Goal: Information Seeking & Learning: Learn about a topic

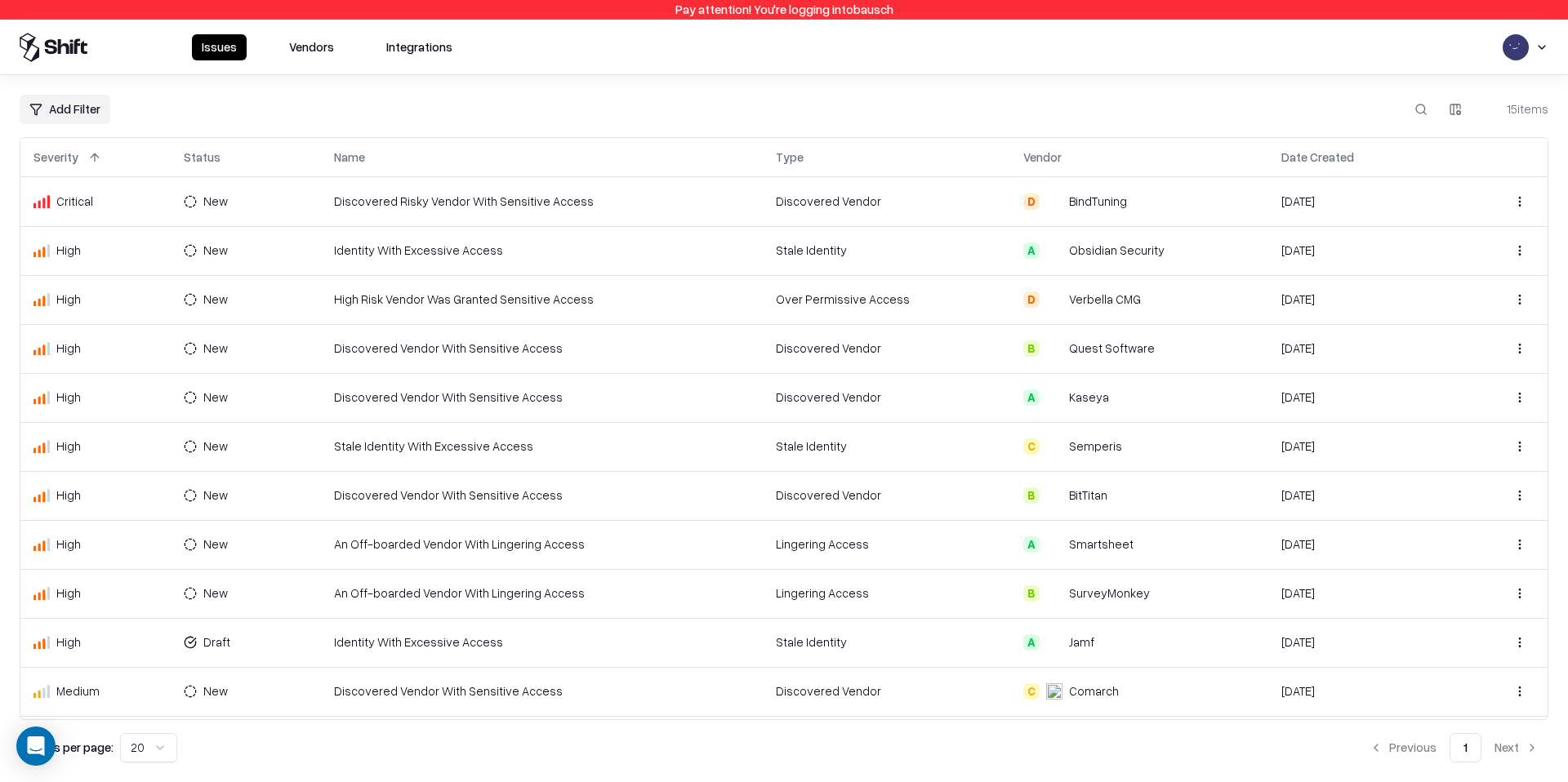
click at [333, 42] on button "Vendors" at bounding box center [311, 47] width 64 height 26
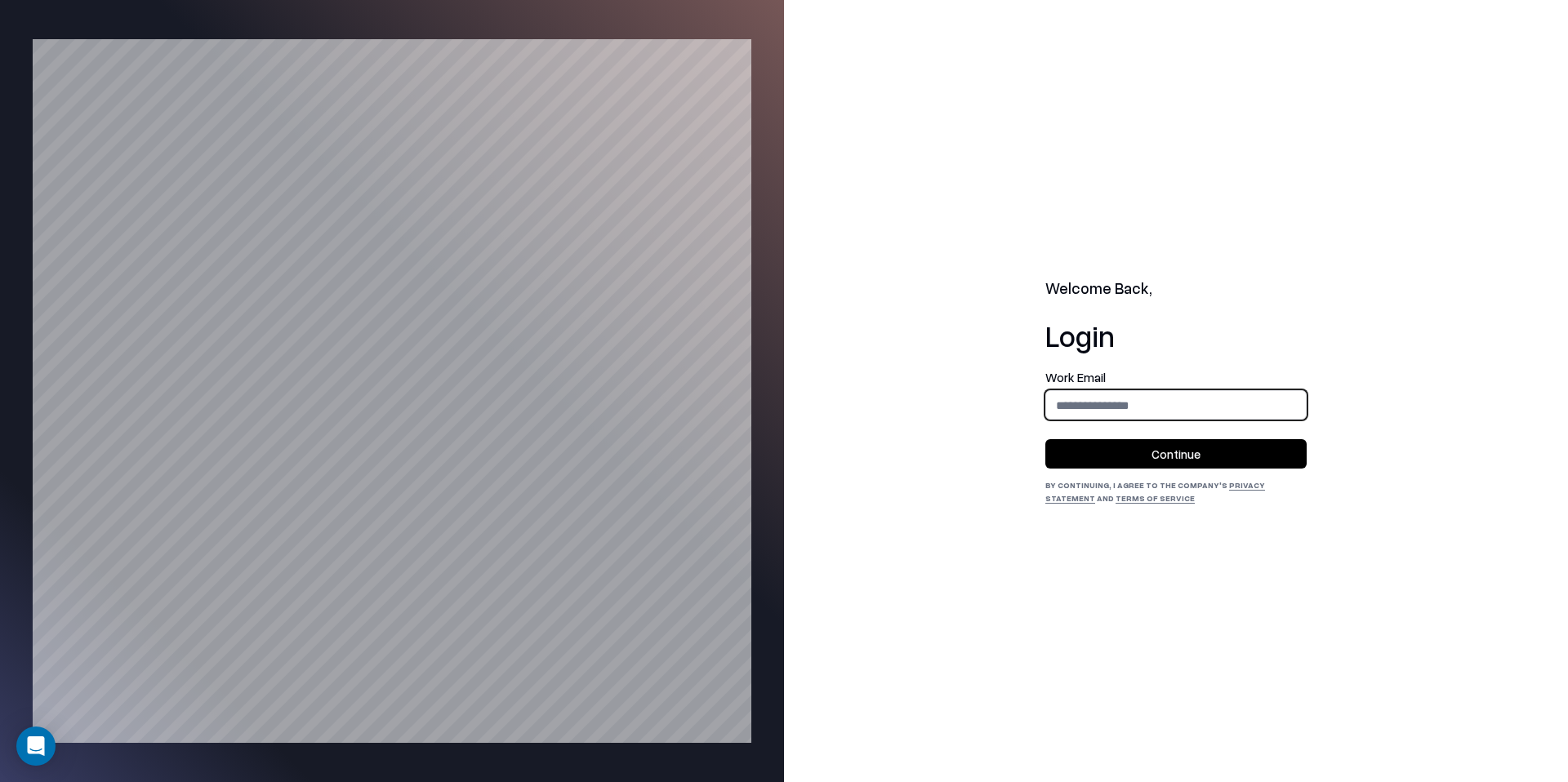
click at [1149, 417] on input "email" at bounding box center [1175, 405] width 260 height 30
type input "**********"
click at [1168, 454] on button "Continue" at bounding box center [1175, 454] width 262 height 29
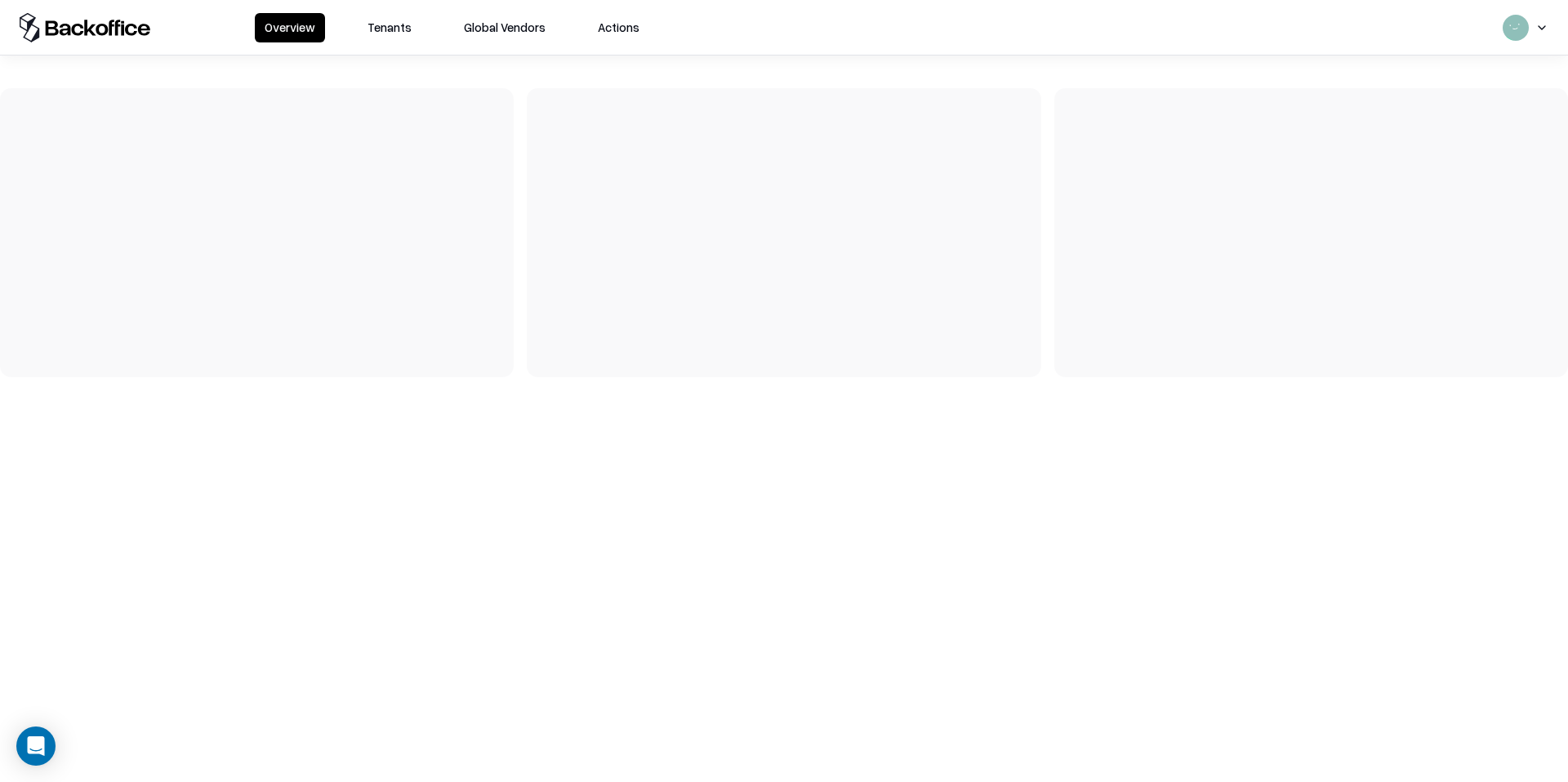
click at [381, 28] on button "Tenants" at bounding box center [389, 27] width 63 height 29
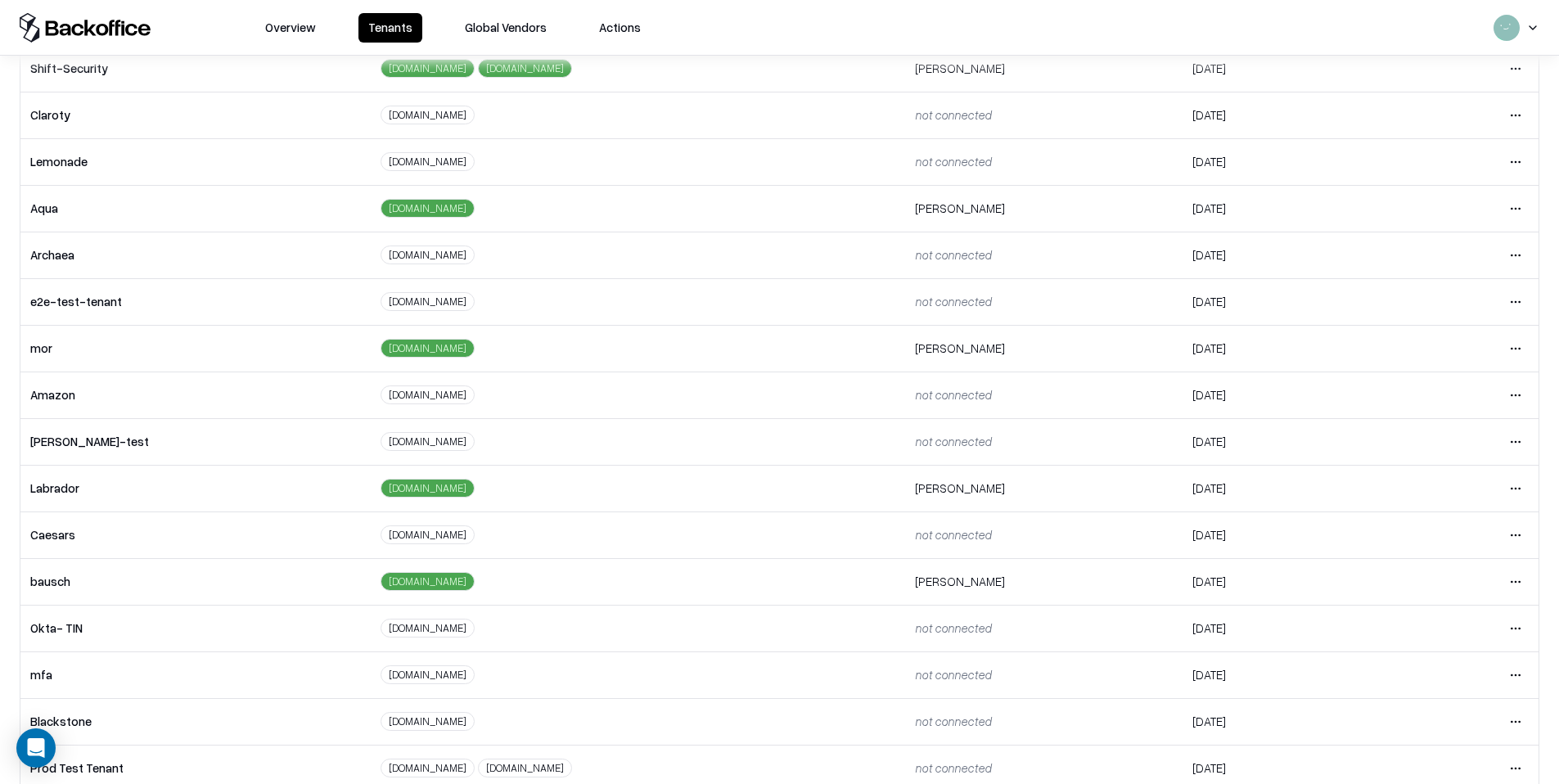
scroll to position [138, 0]
click at [1505, 585] on html "Overview Tenants Global Vendors Actions Tenants Add Tenant Tenant name Domain A…" at bounding box center [779, 392] width 1559 height 784
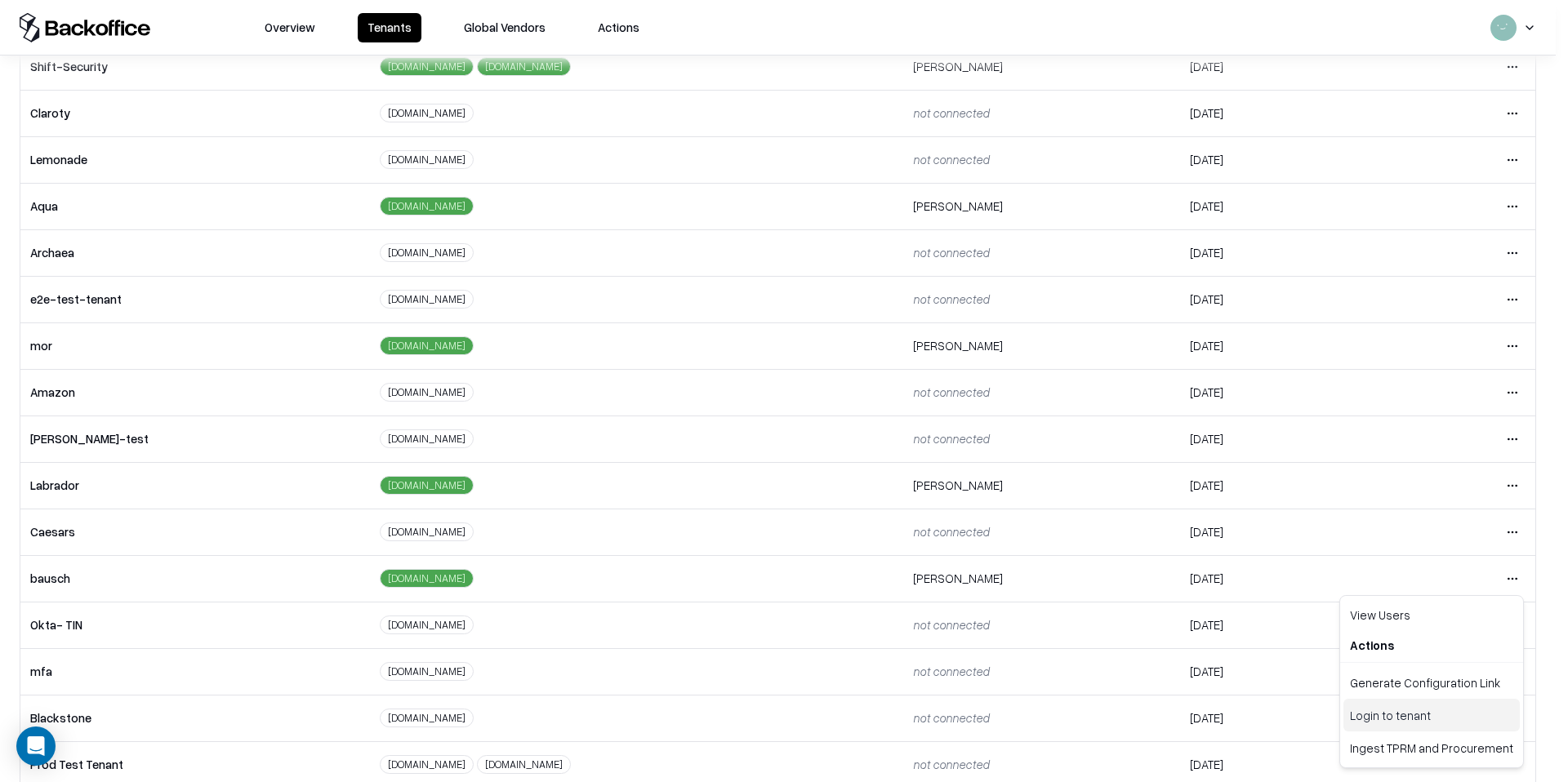
click at [1393, 719] on div "Login to tenant" at bounding box center [1432, 715] width 177 height 33
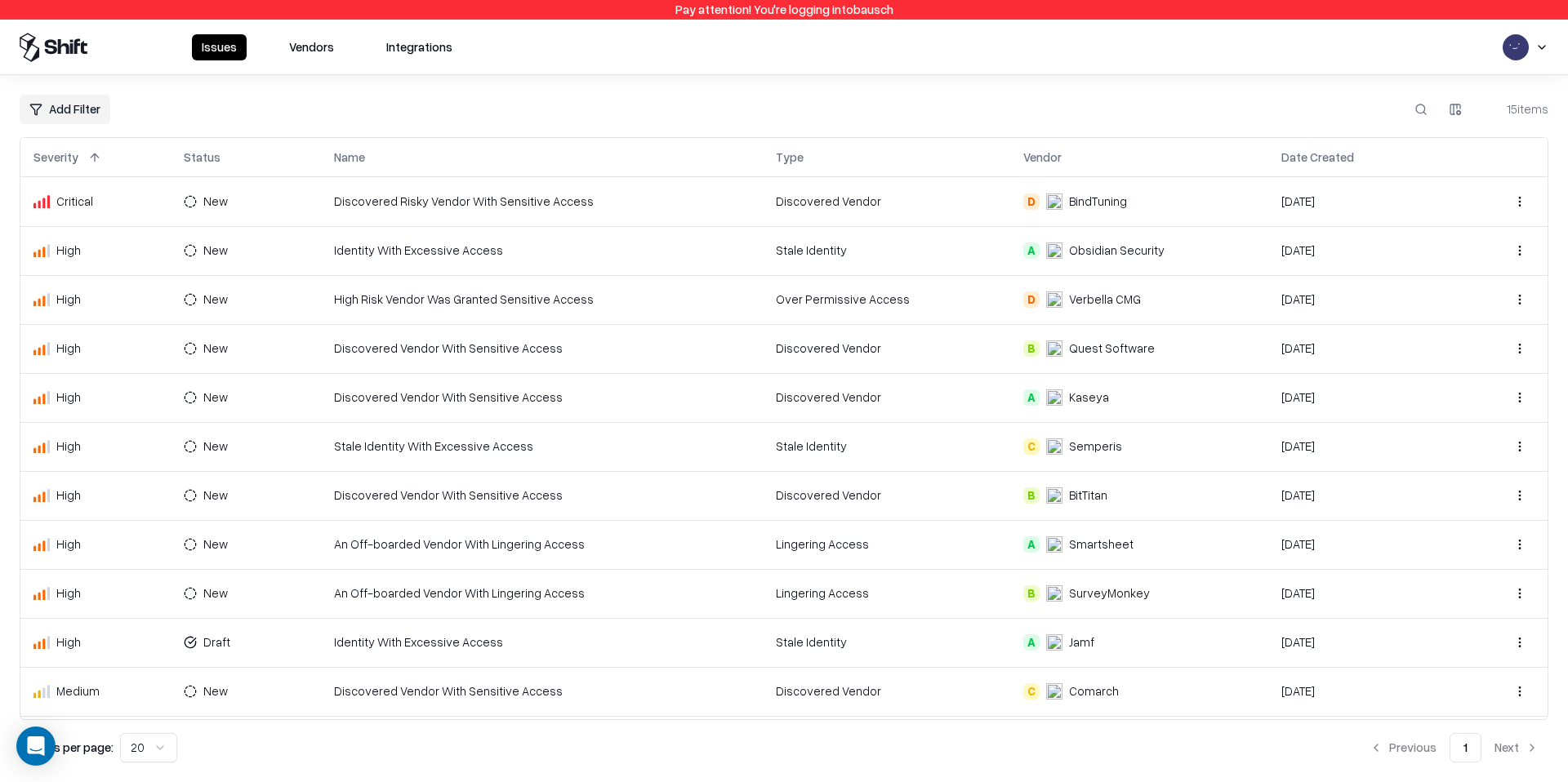
click at [305, 52] on button "Vendors" at bounding box center [311, 47] width 64 height 26
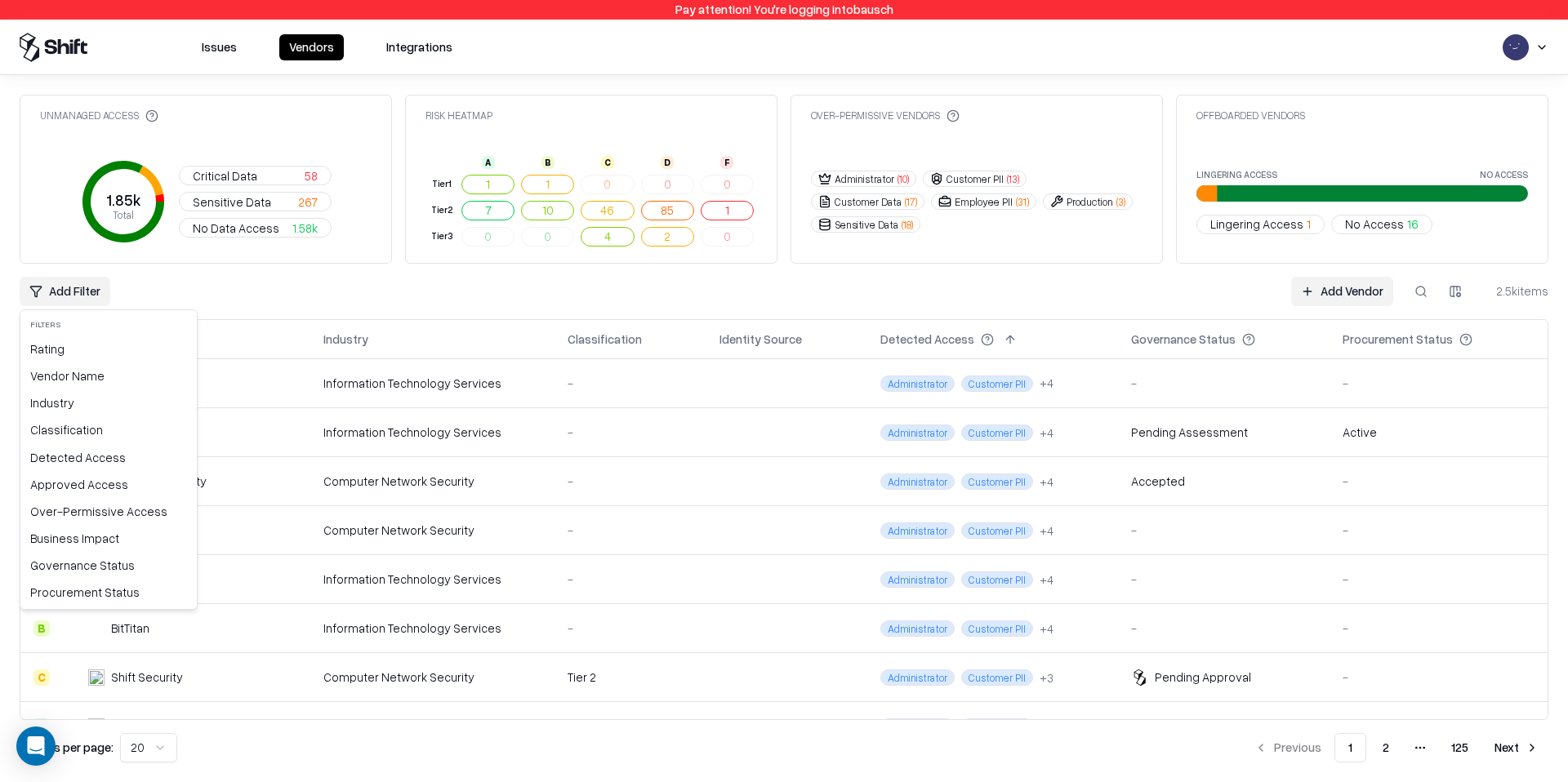
click at [88, 288] on html "Pay attention! You're logging into bausch Issues Vendors Integrations Unmanaged…" at bounding box center [784, 391] width 1568 height 782
click at [267, 296] on html "Pay attention! You're logging into bausch Issues Vendors Integrations Unmanaged…" at bounding box center [784, 391] width 1568 height 782
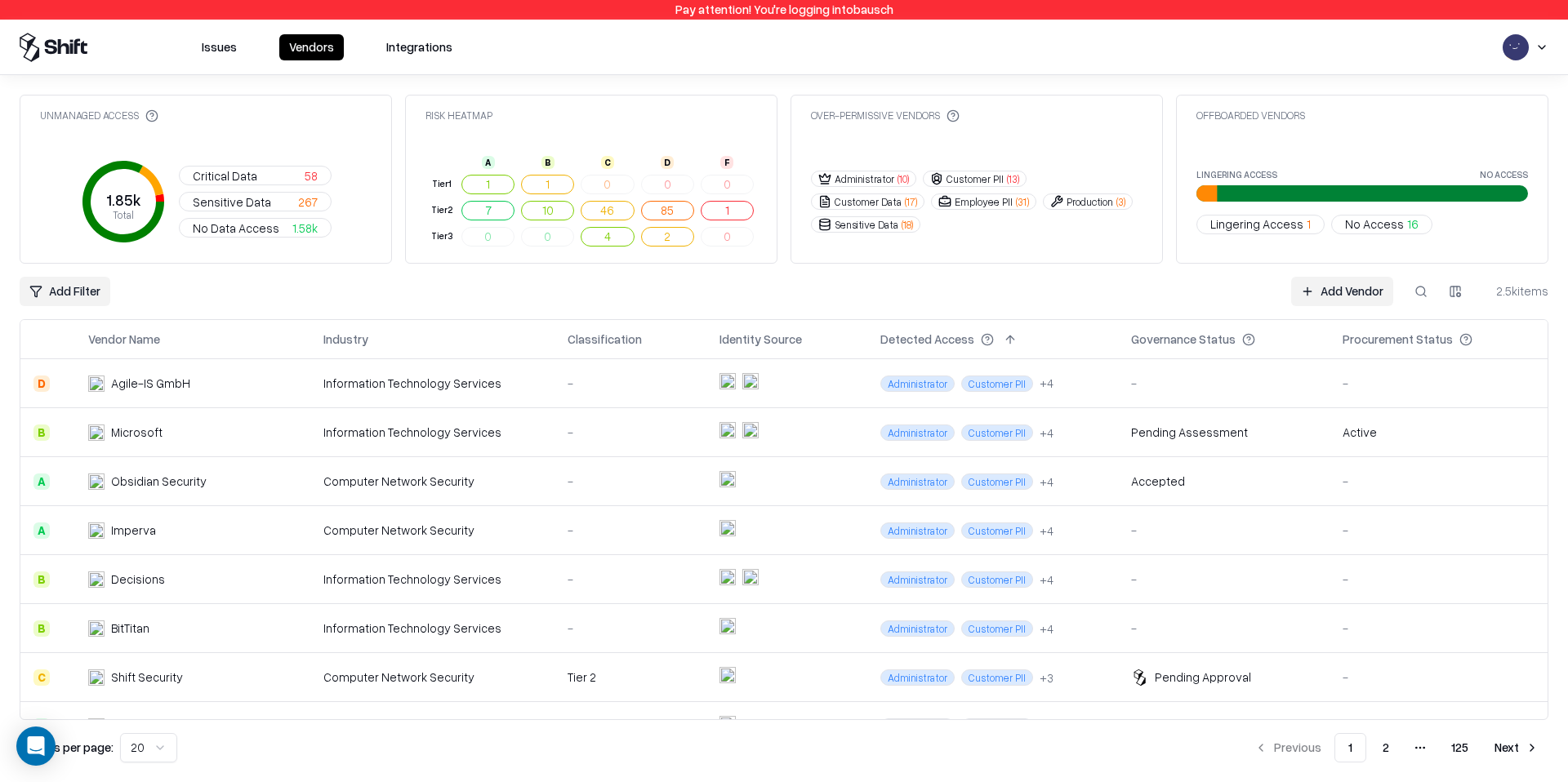
click at [136, 748] on html "Pay attention! You're logging into bausch Issues Vendors Integrations Unmanaged…" at bounding box center [784, 391] width 1568 height 782
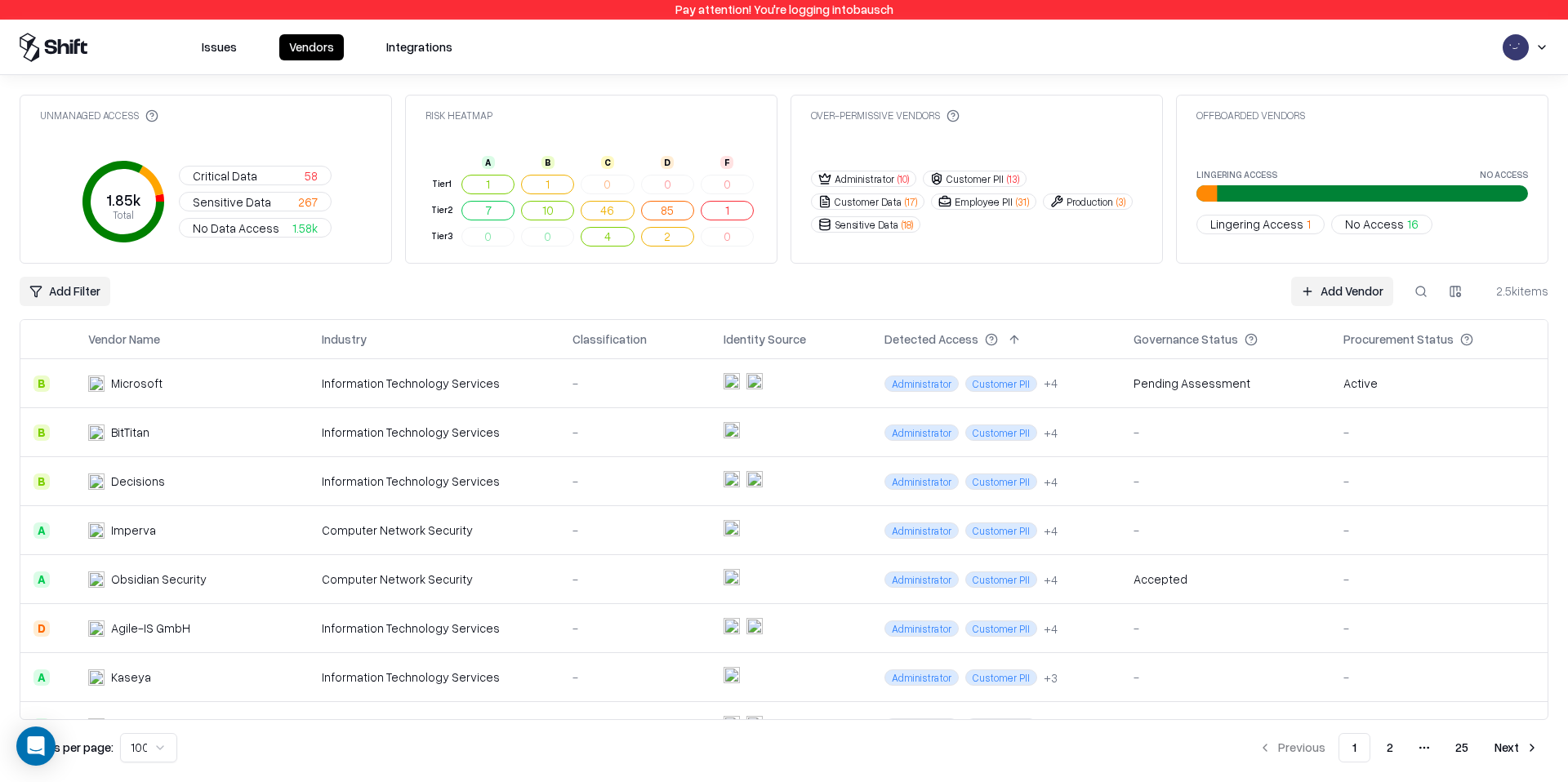
click at [1426, 292] on button at bounding box center [1420, 292] width 29 height 29
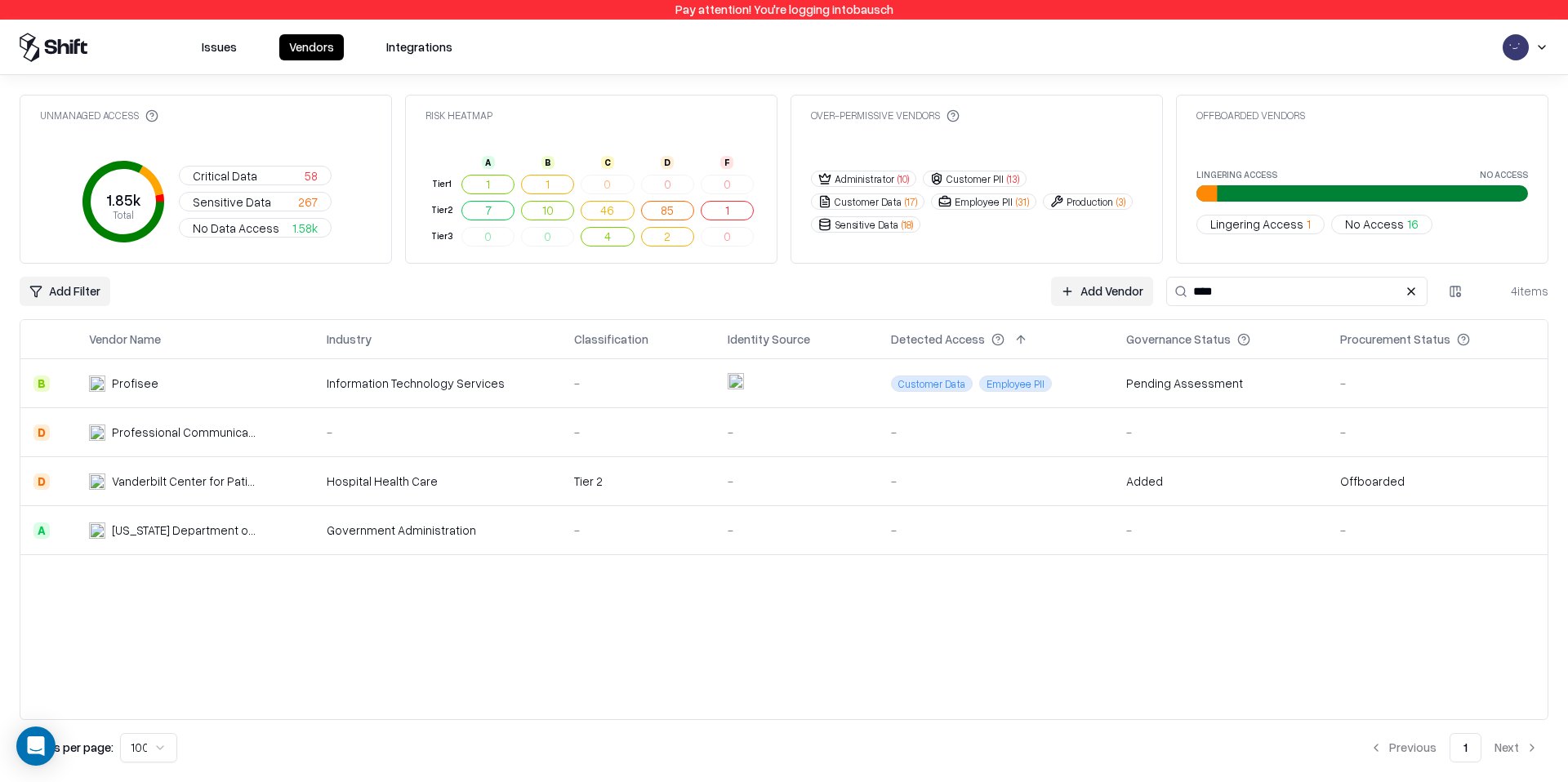
click at [159, 390] on div "Profisee" at bounding box center [174, 383] width 170 height 17
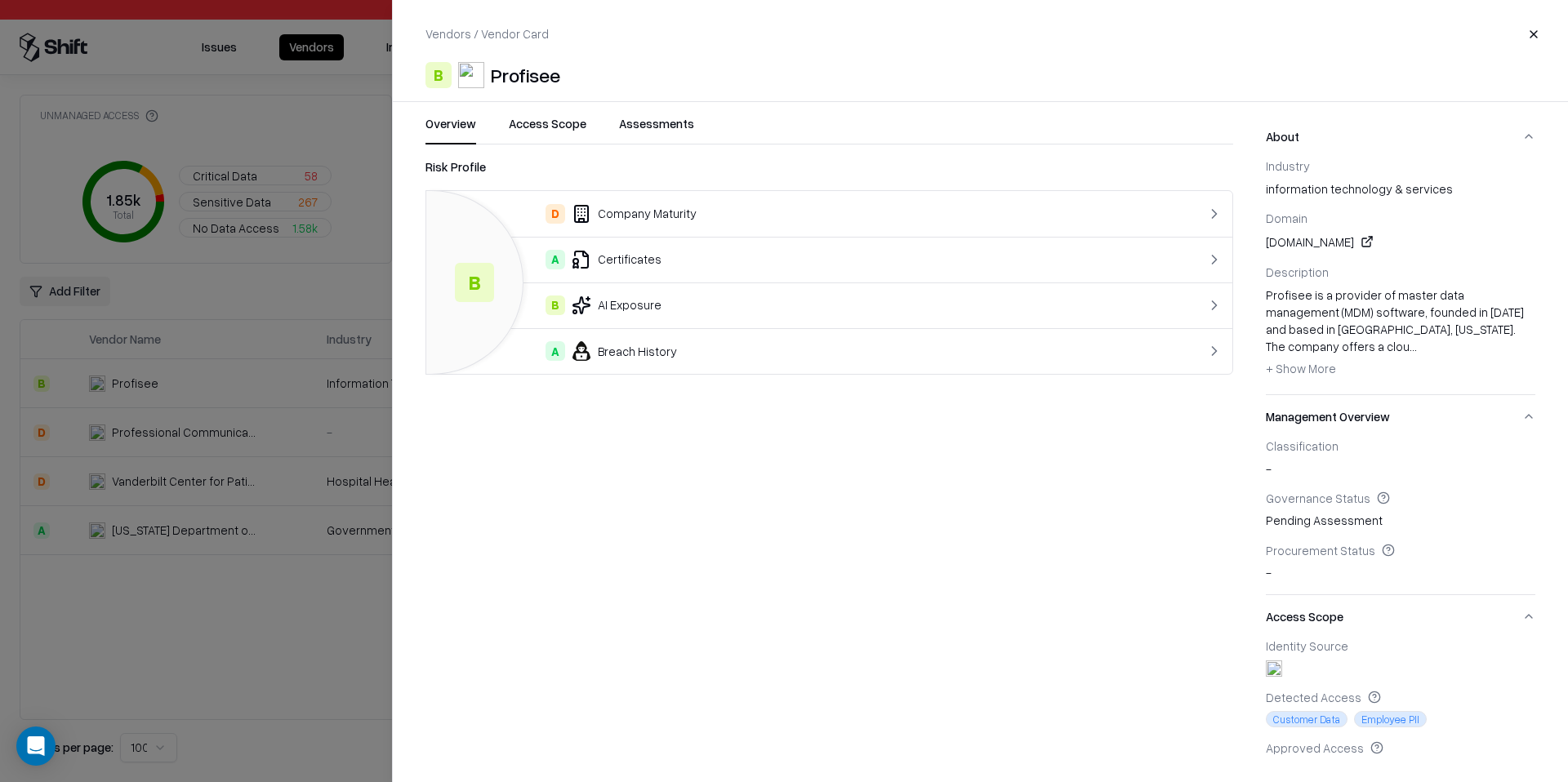
click at [540, 125] on button "Access Scope" at bounding box center [547, 129] width 77 height 29
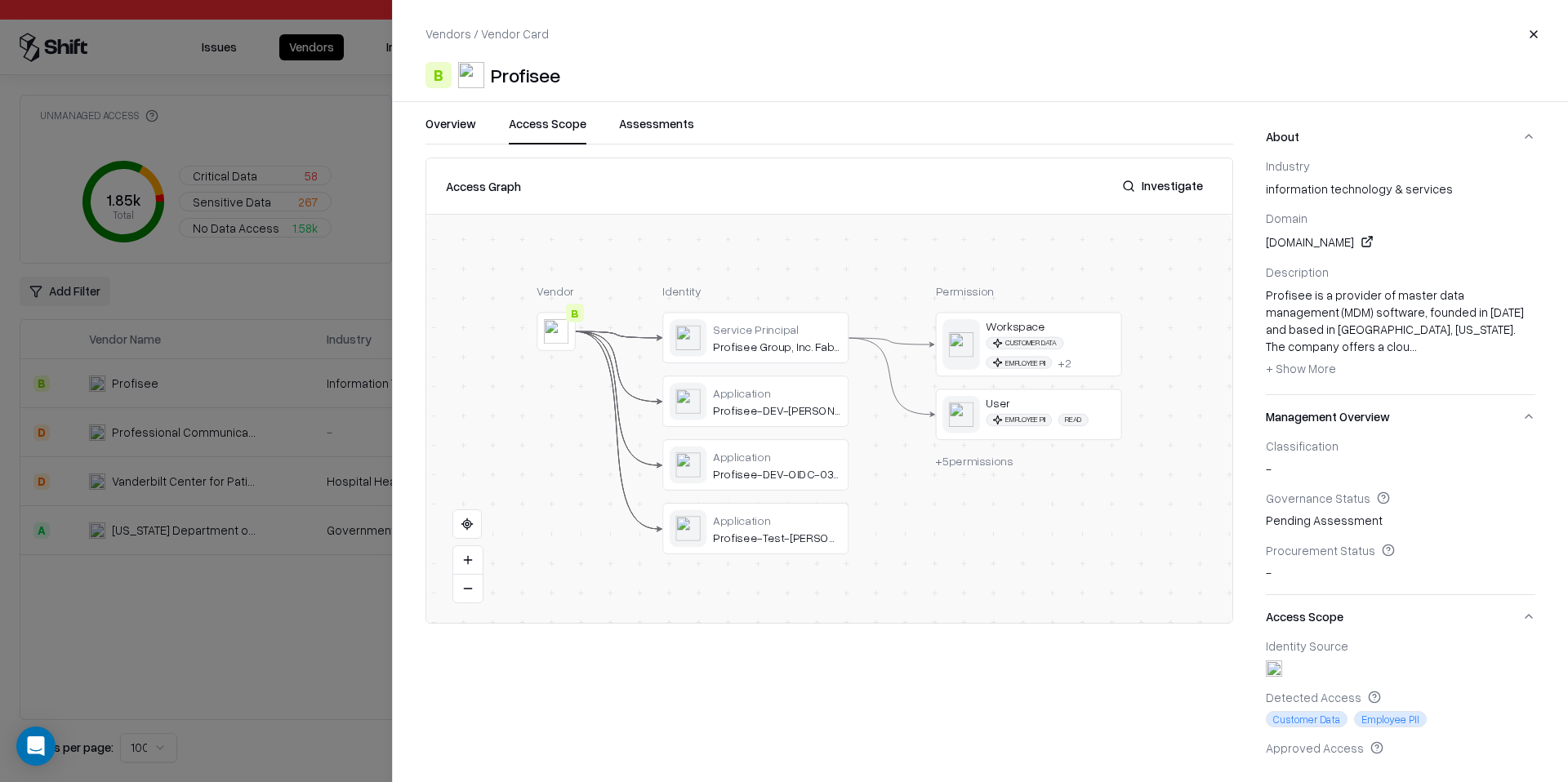
click at [0, 0] on button at bounding box center [0, 0] width 0 height 0
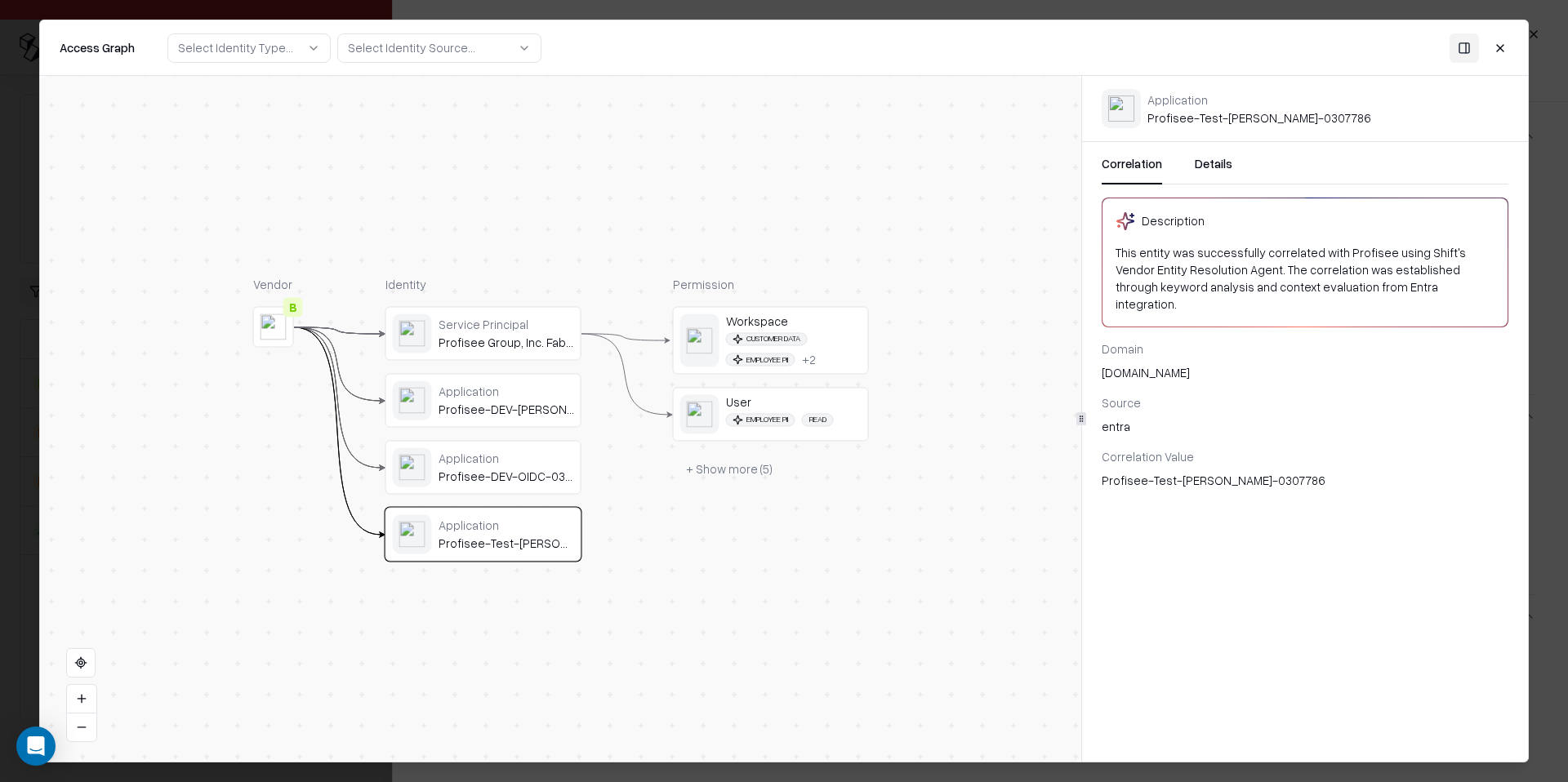
click at [550, 485] on div "Application Profisee-DEV-OIDC-0304084" at bounding box center [483, 468] width 181 height 39
click at [552, 402] on div "Profisee-DEV-SAML-0304084" at bounding box center [506, 409] width 136 height 15
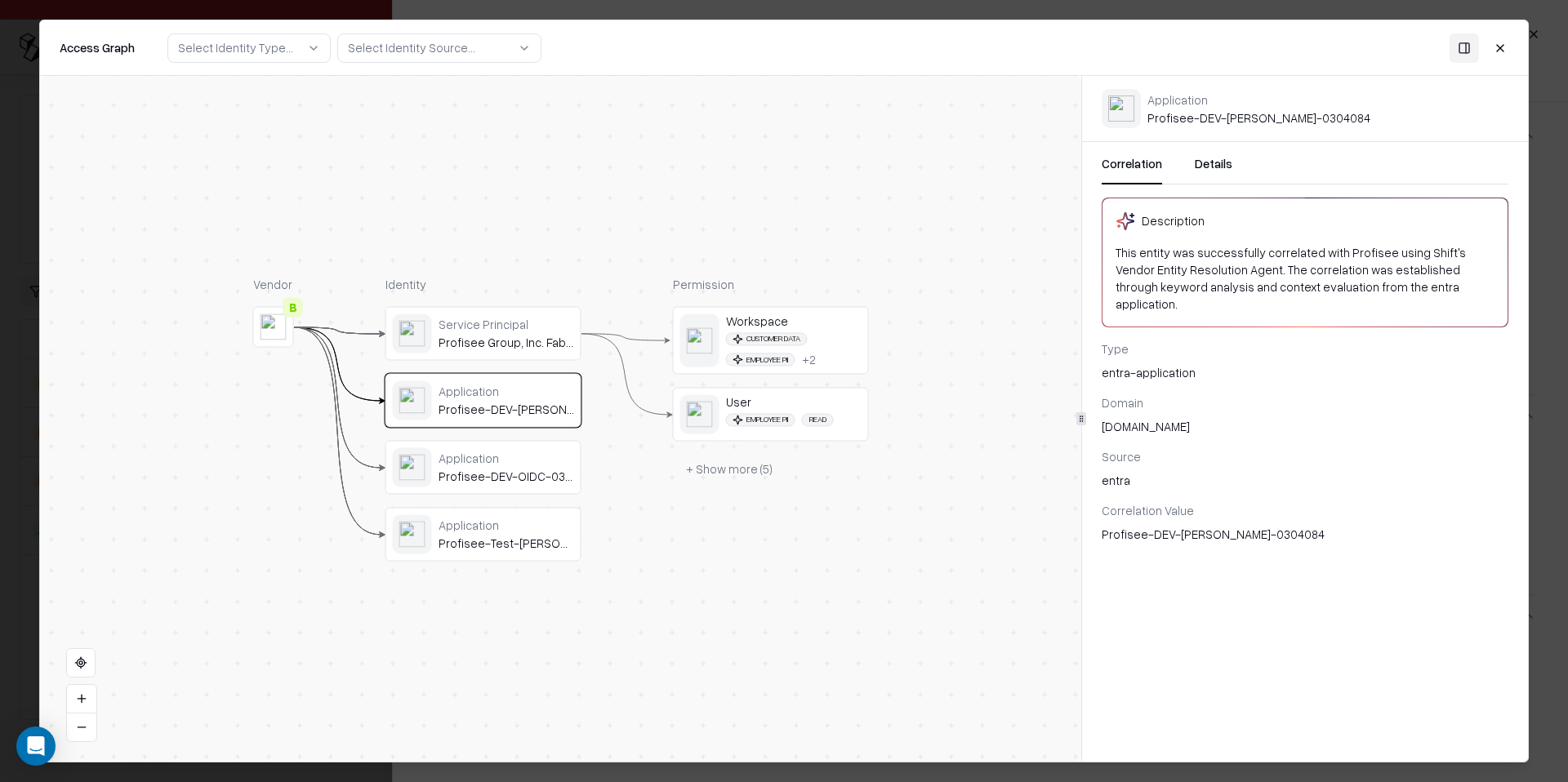
click at [534, 456] on div "Application" at bounding box center [506, 457] width 136 height 15
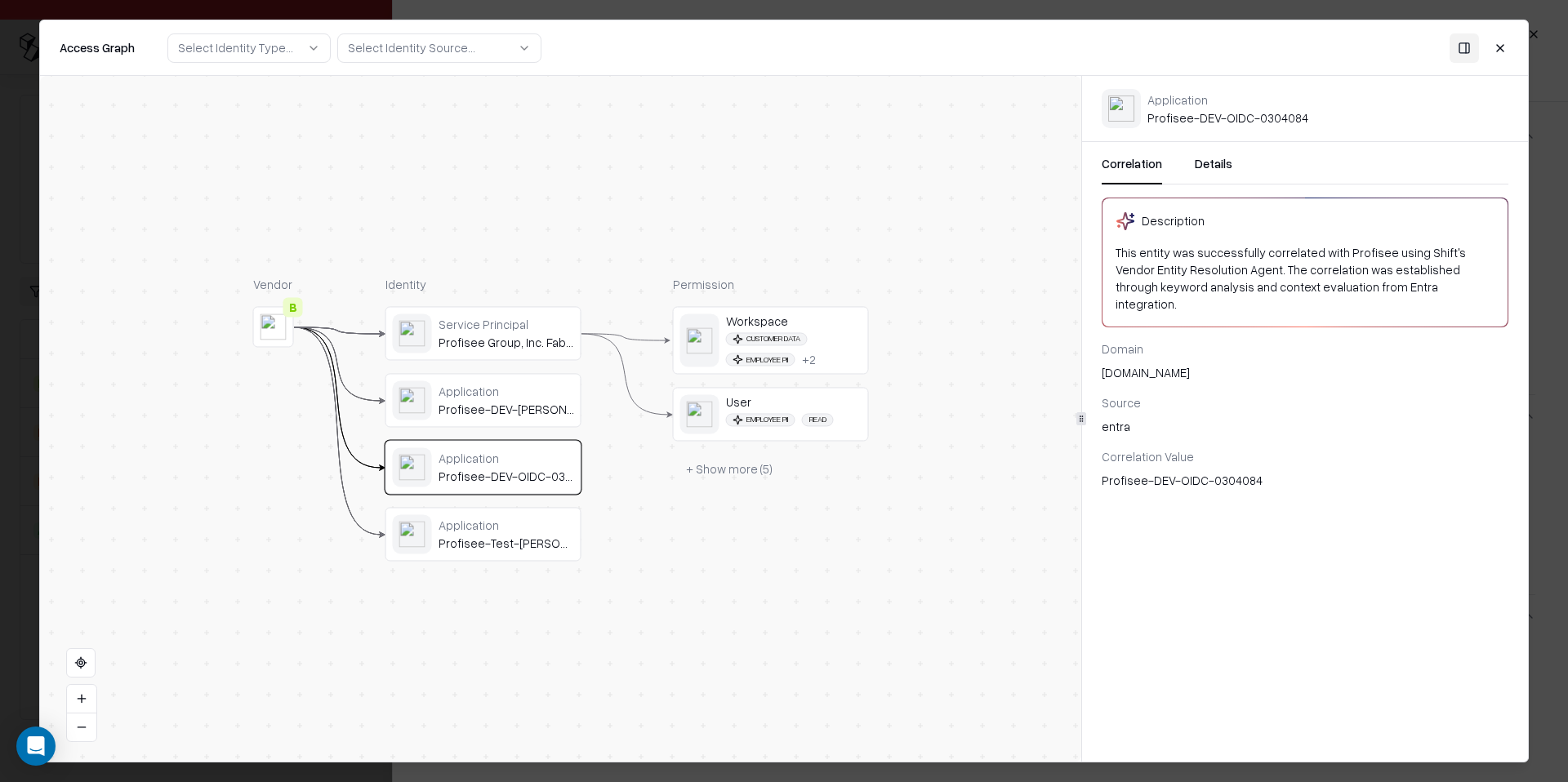
click at [1219, 171] on button "Details" at bounding box center [1214, 170] width 38 height 29
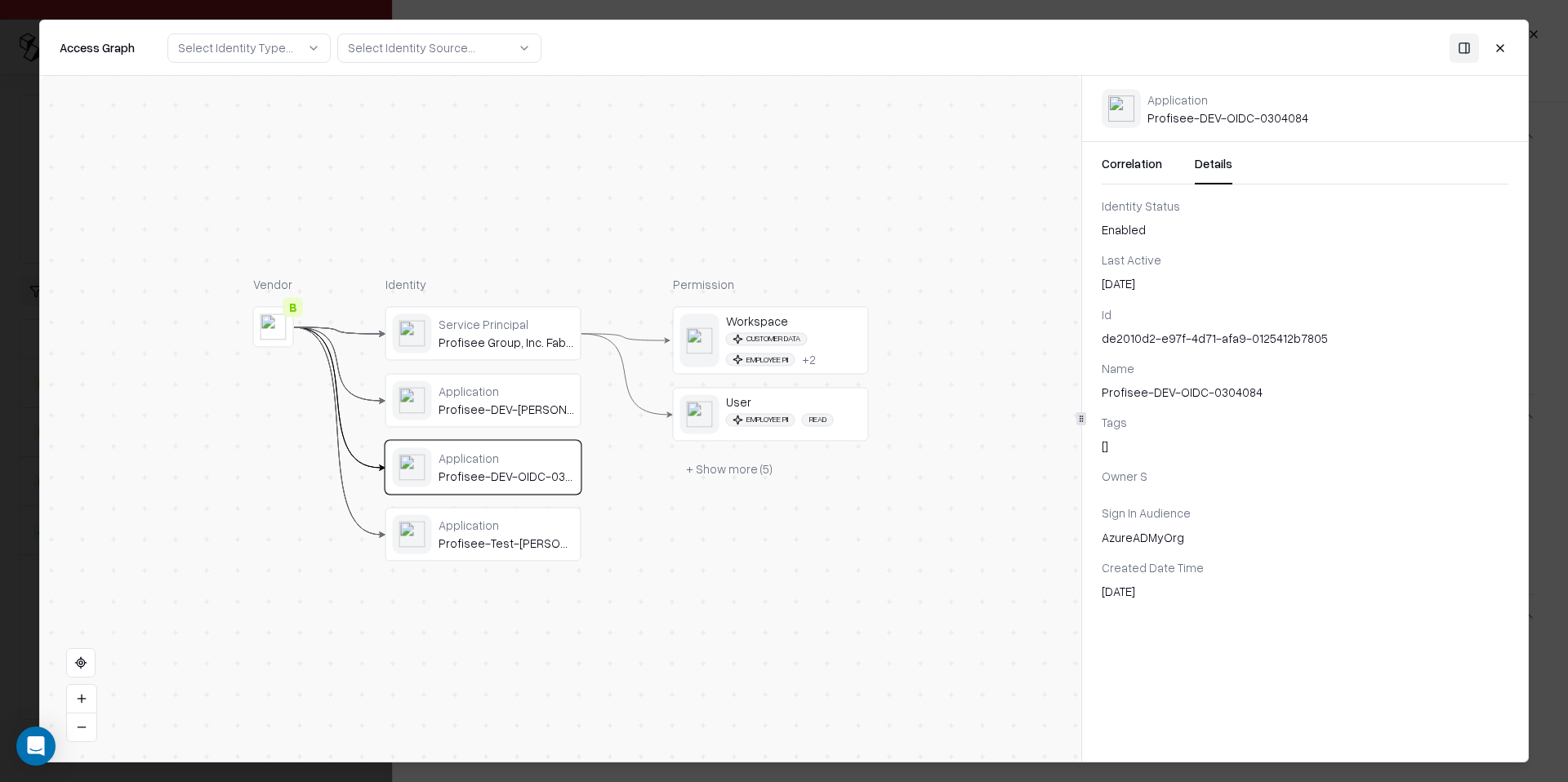
click at [551, 407] on div "Profisee-DEV-SAML-0304084" at bounding box center [506, 409] width 136 height 15
click at [492, 534] on div "Application Profisee-Test-SAML-0307786" at bounding box center [506, 533] width 136 height 33
click at [1499, 52] on button "Close" at bounding box center [1499, 47] width 29 height 29
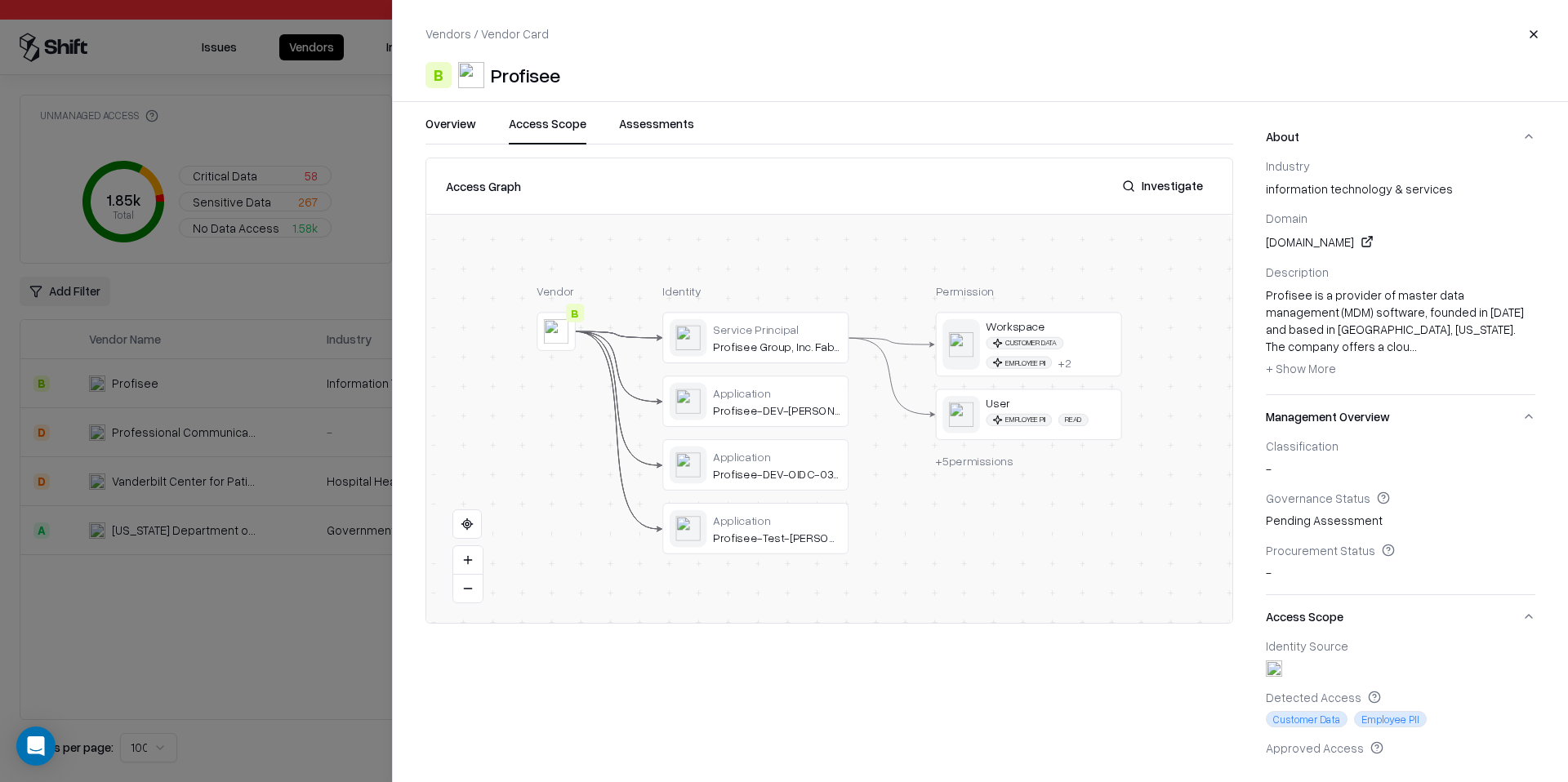
click at [208, 599] on div at bounding box center [784, 391] width 1568 height 782
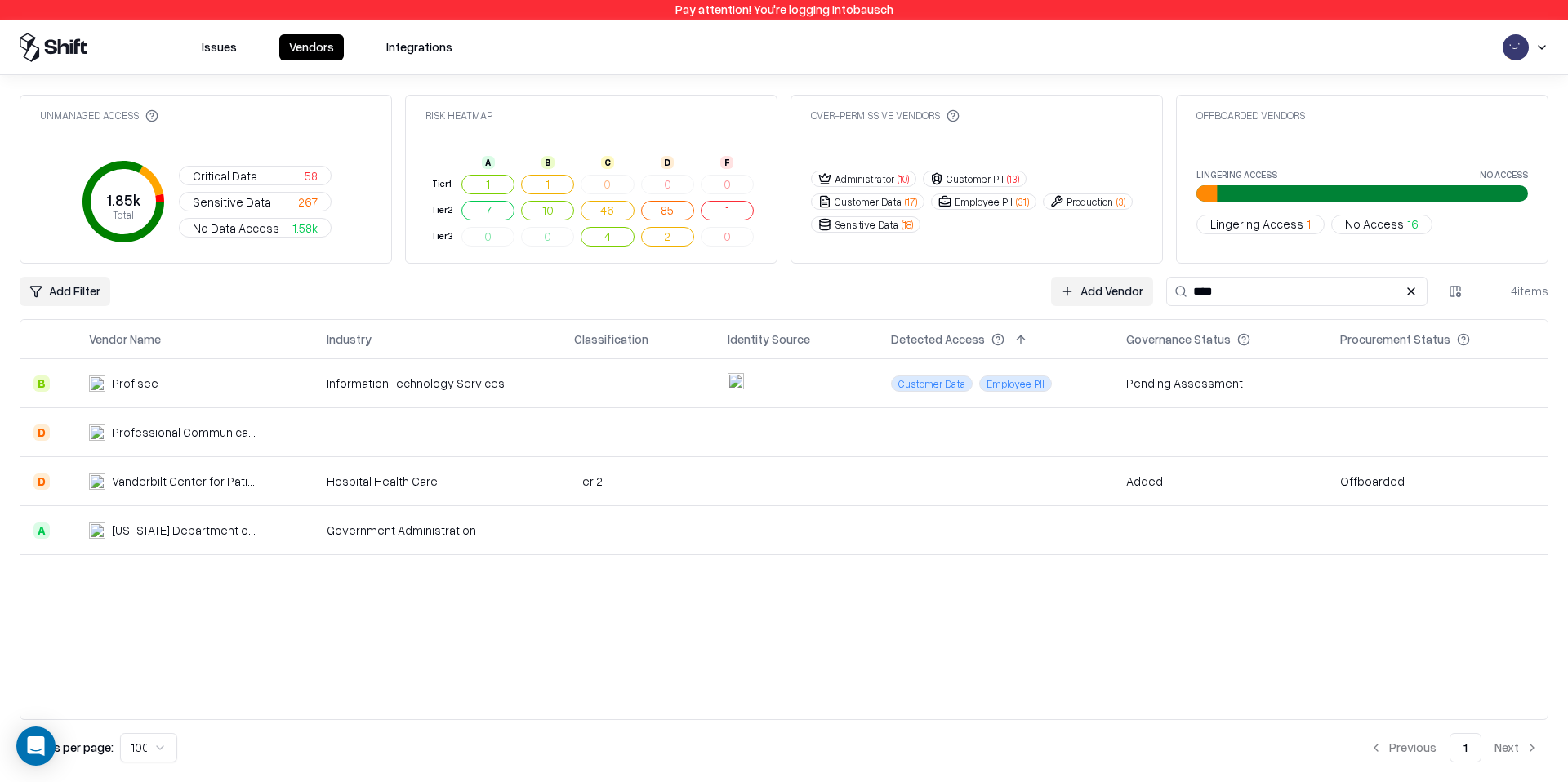
click at [1209, 300] on input "****" at bounding box center [1296, 292] width 262 height 29
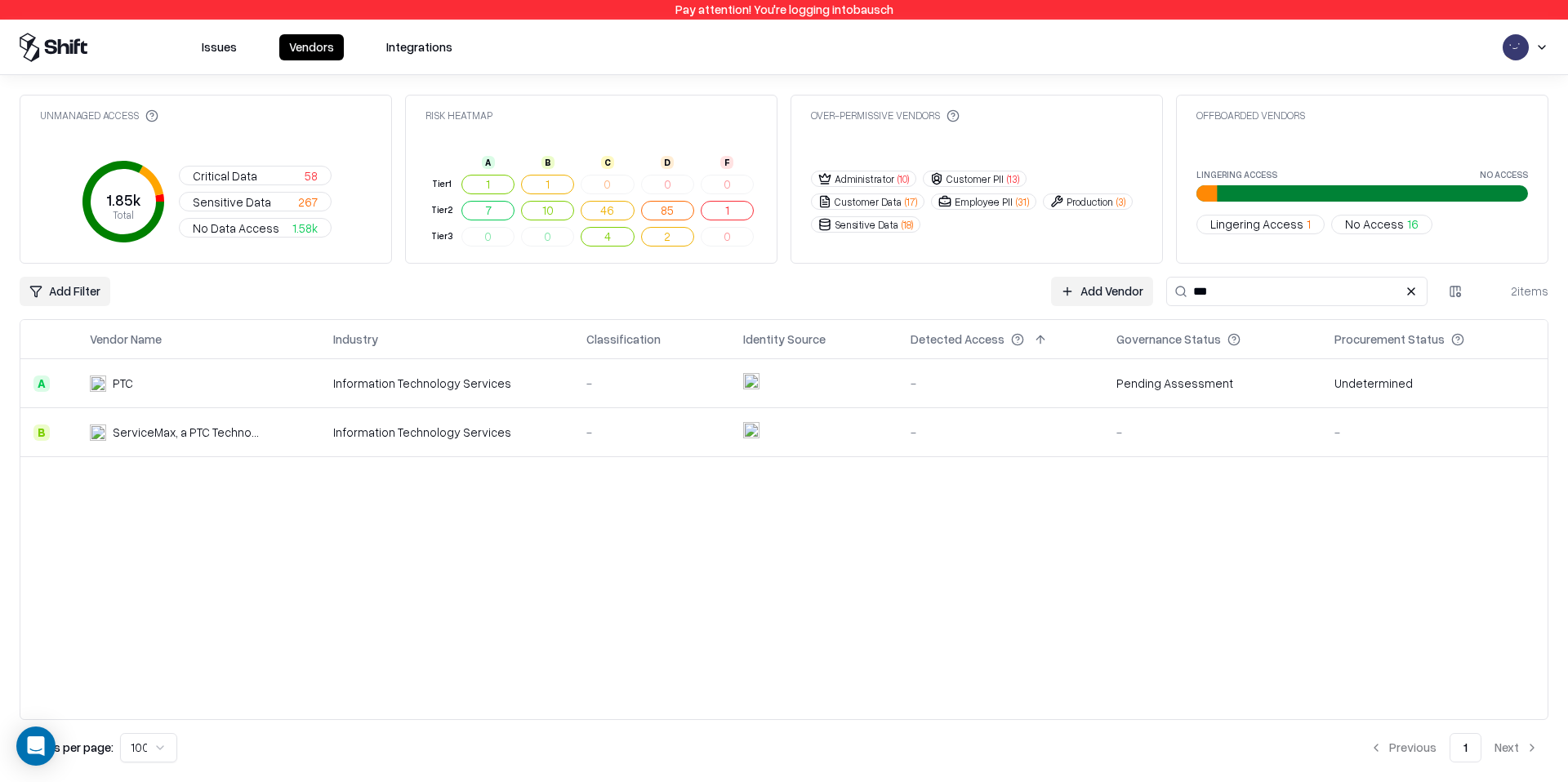
click at [132, 377] on div "PTC" at bounding box center [123, 383] width 21 height 17
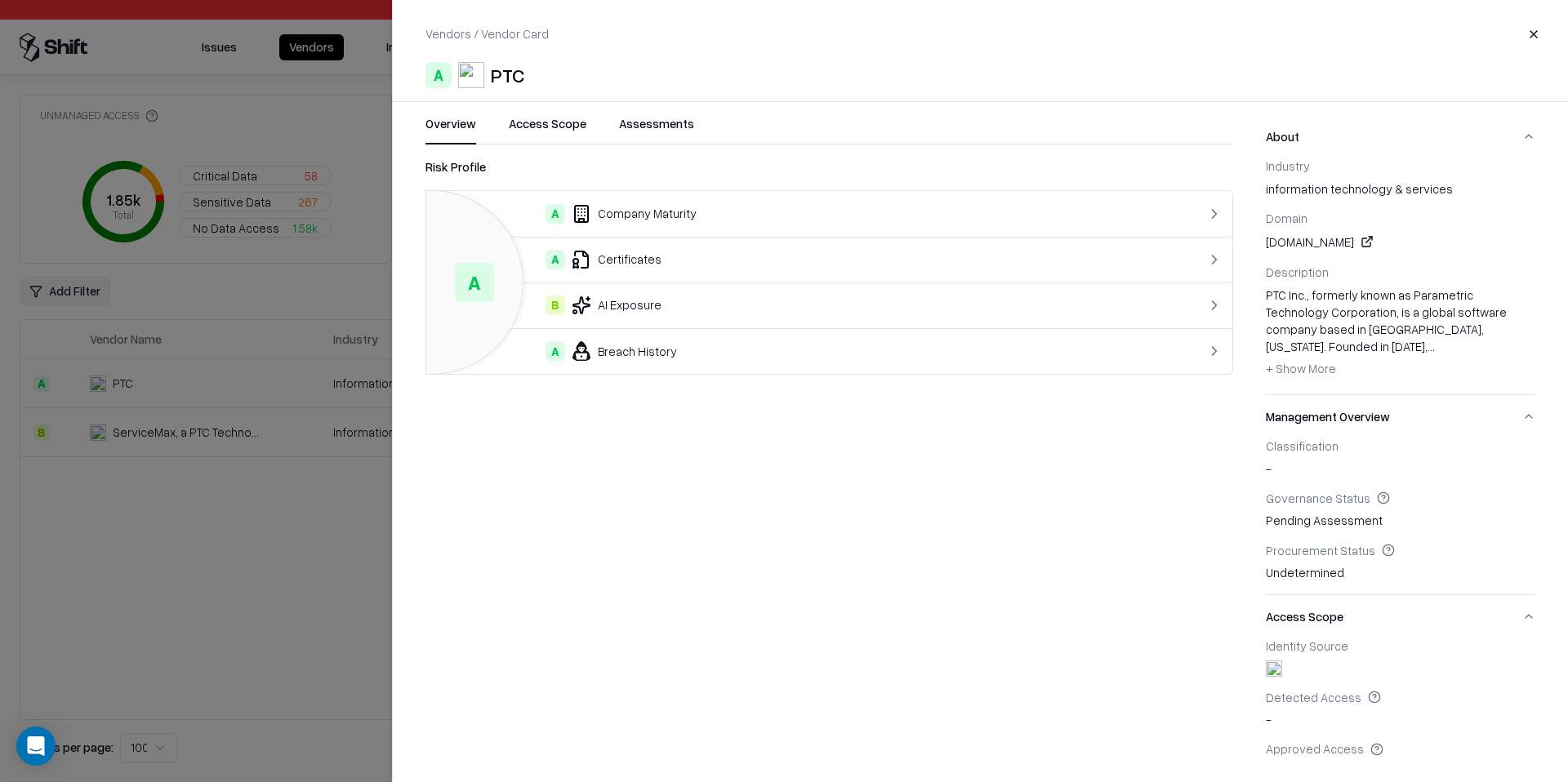
click at [570, 136] on button "Access Scope" at bounding box center [547, 129] width 77 height 29
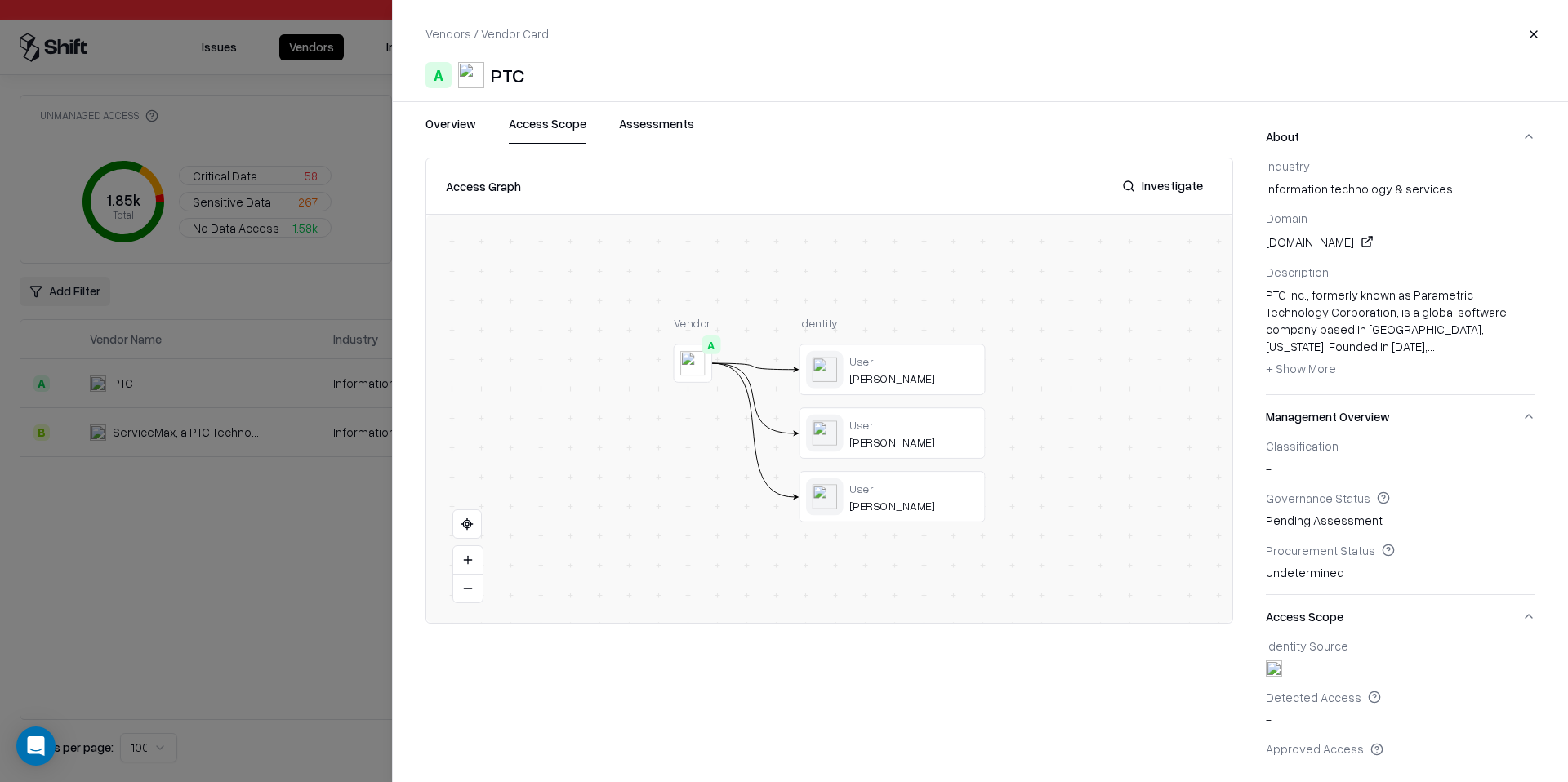
click at [1535, 27] on button "Close" at bounding box center [1533, 34] width 29 height 29
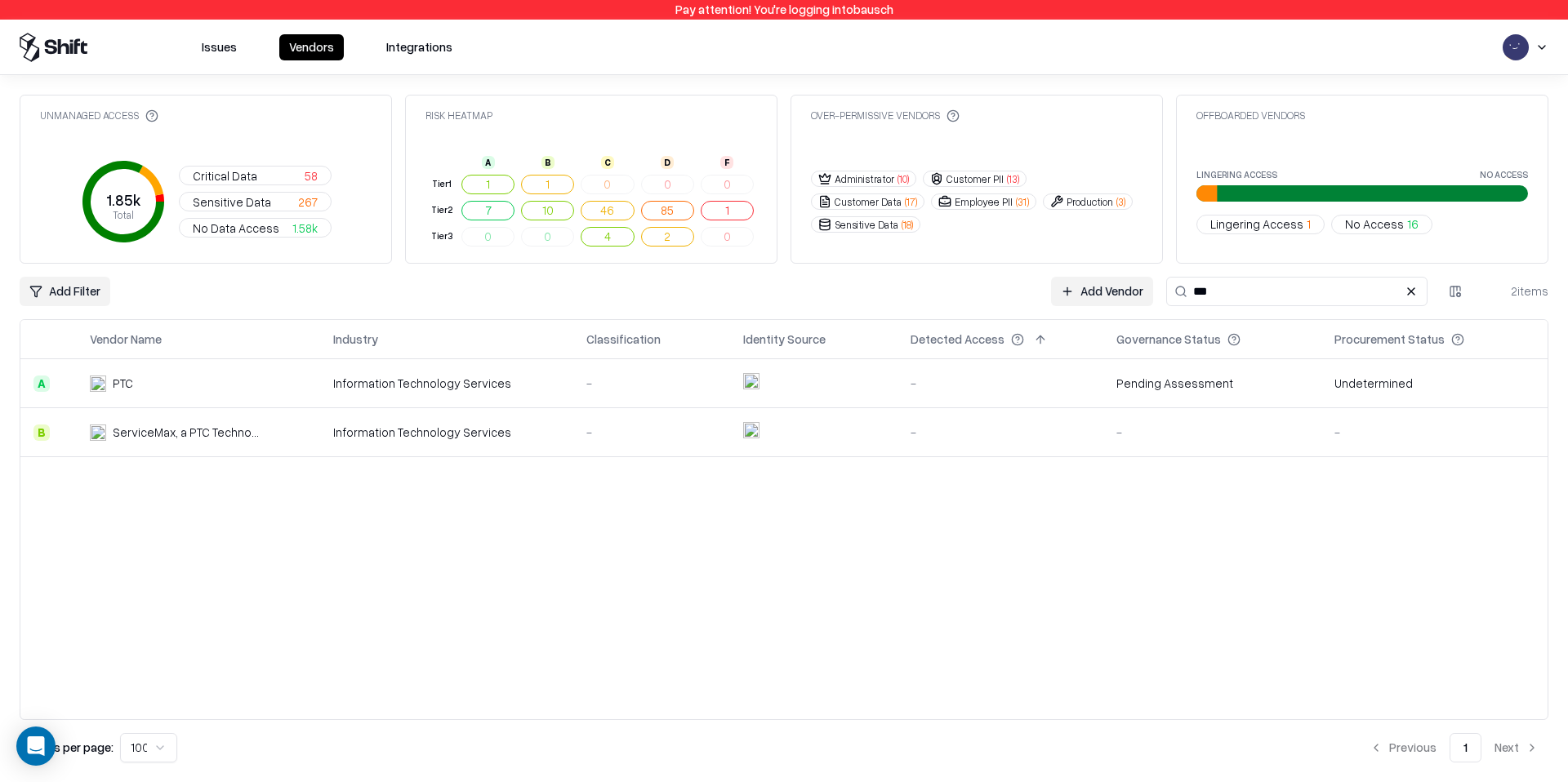
click at [1313, 292] on input "***" at bounding box center [1296, 292] width 262 height 29
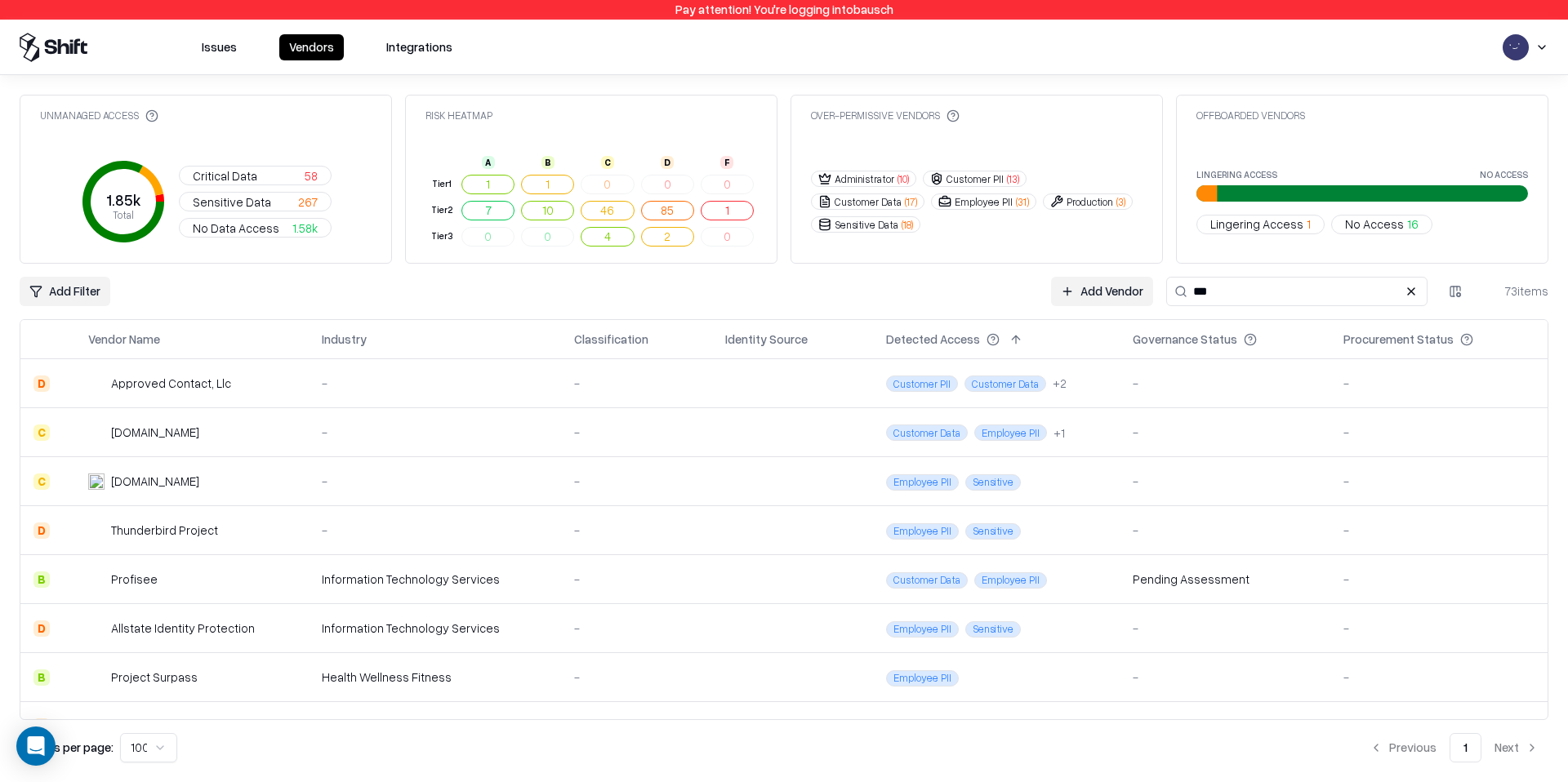
type input "***"
click at [163, 577] on div "Profisee" at bounding box center [173, 579] width 170 height 17
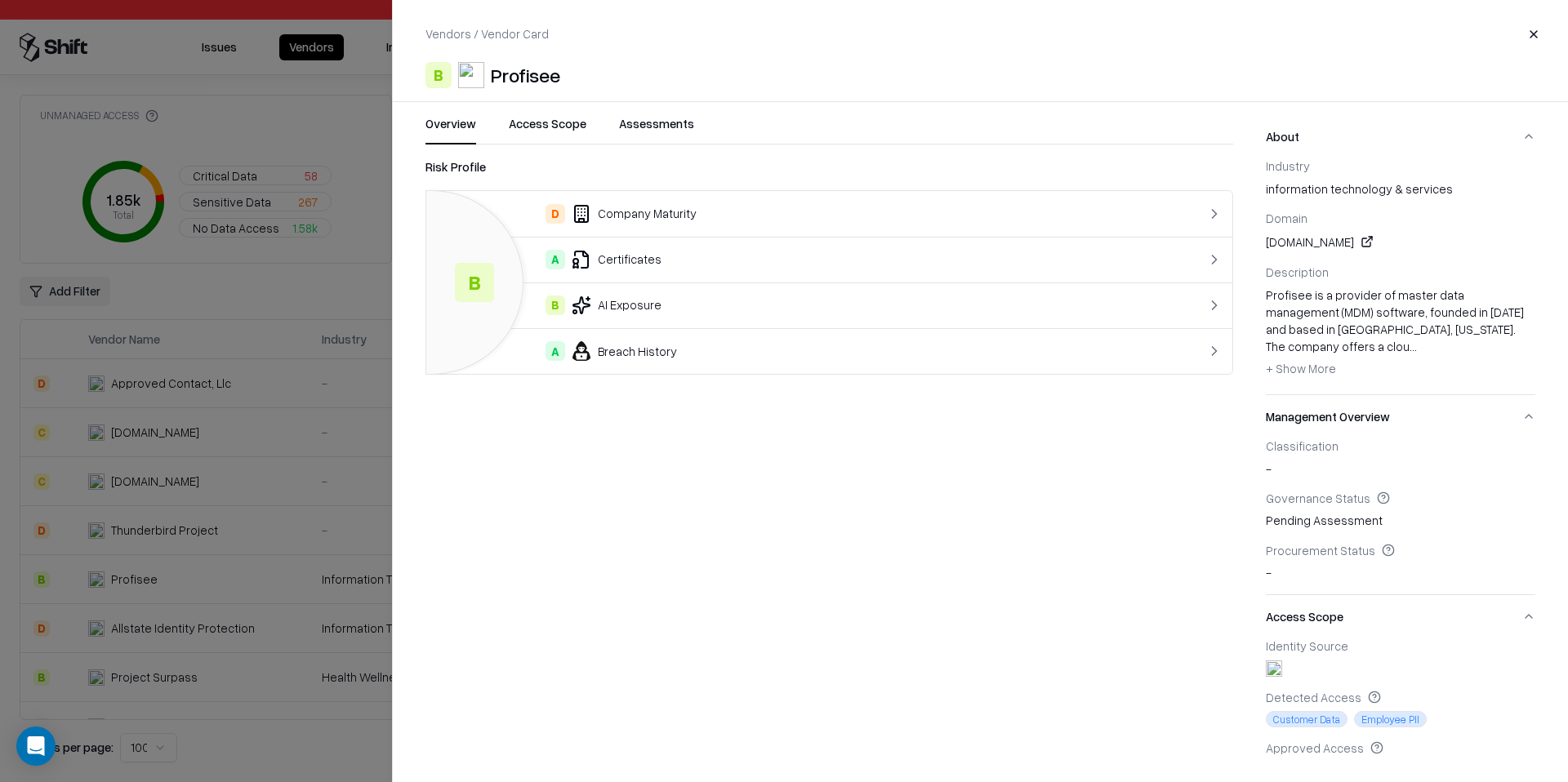
click at [546, 115] on button "Access Scope" at bounding box center [547, 129] width 77 height 29
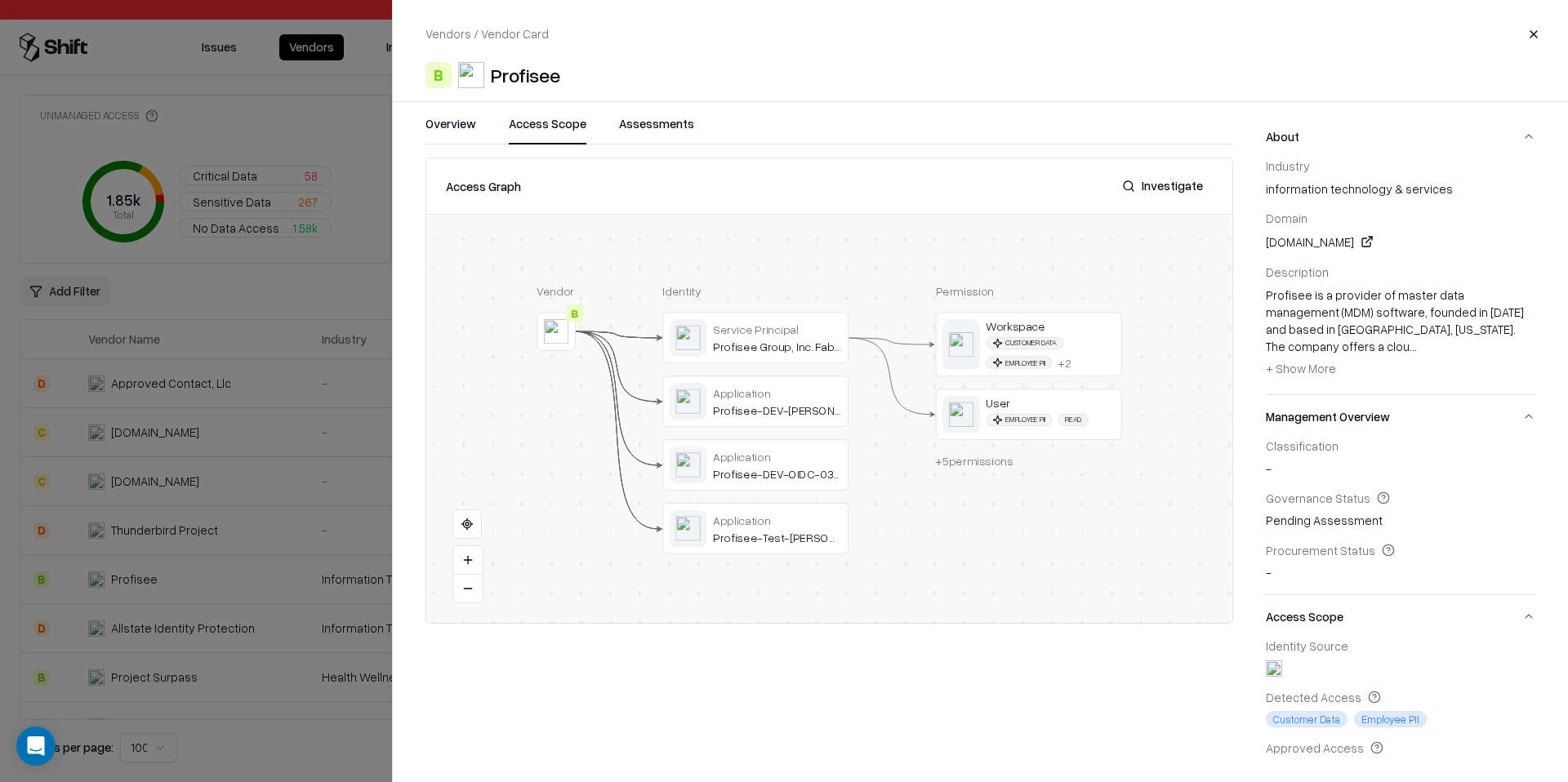
click at [1525, 37] on button "Close" at bounding box center [1533, 34] width 29 height 29
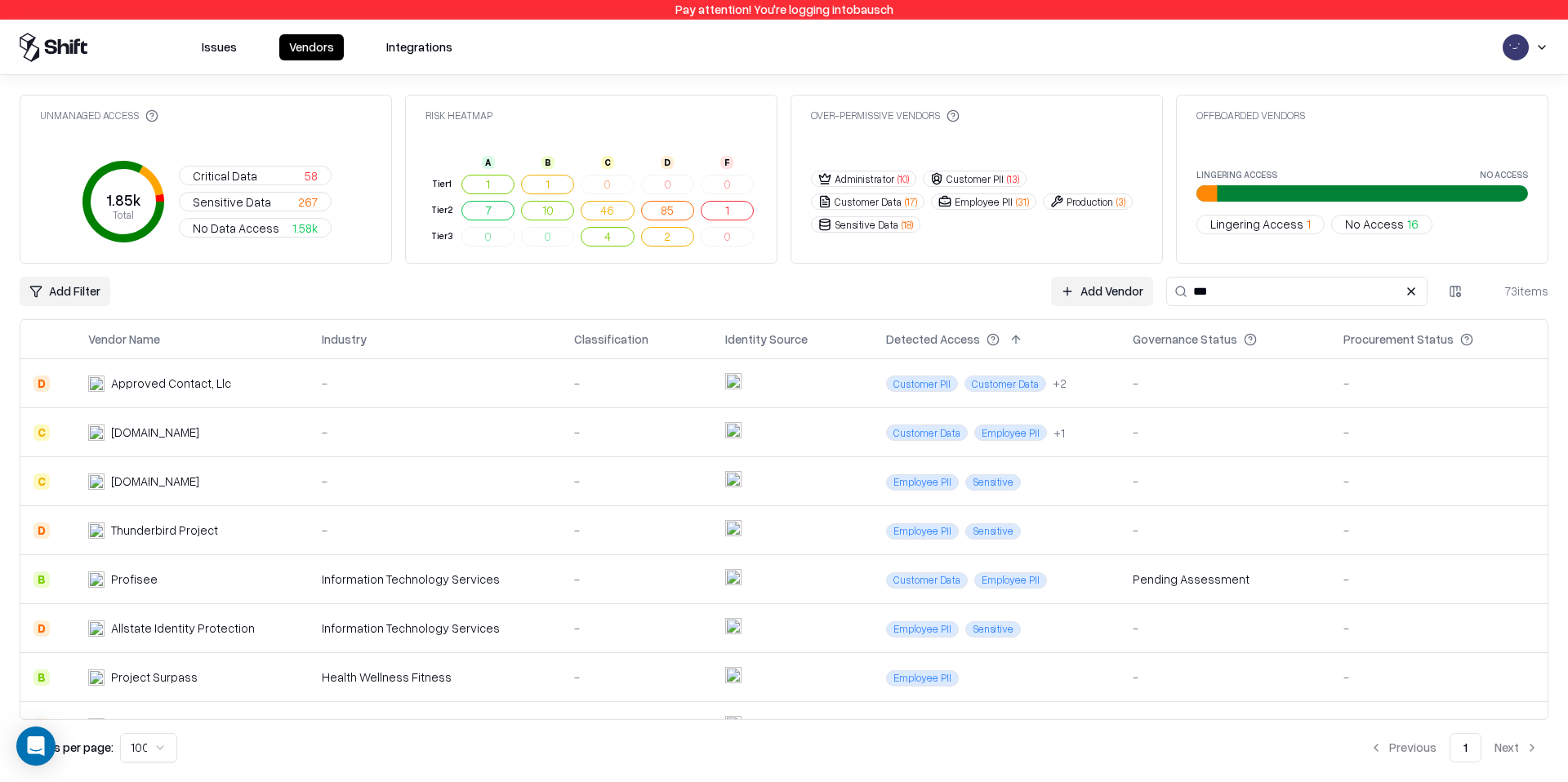
click at [214, 45] on button "Issues" at bounding box center [220, 47] width 55 height 26
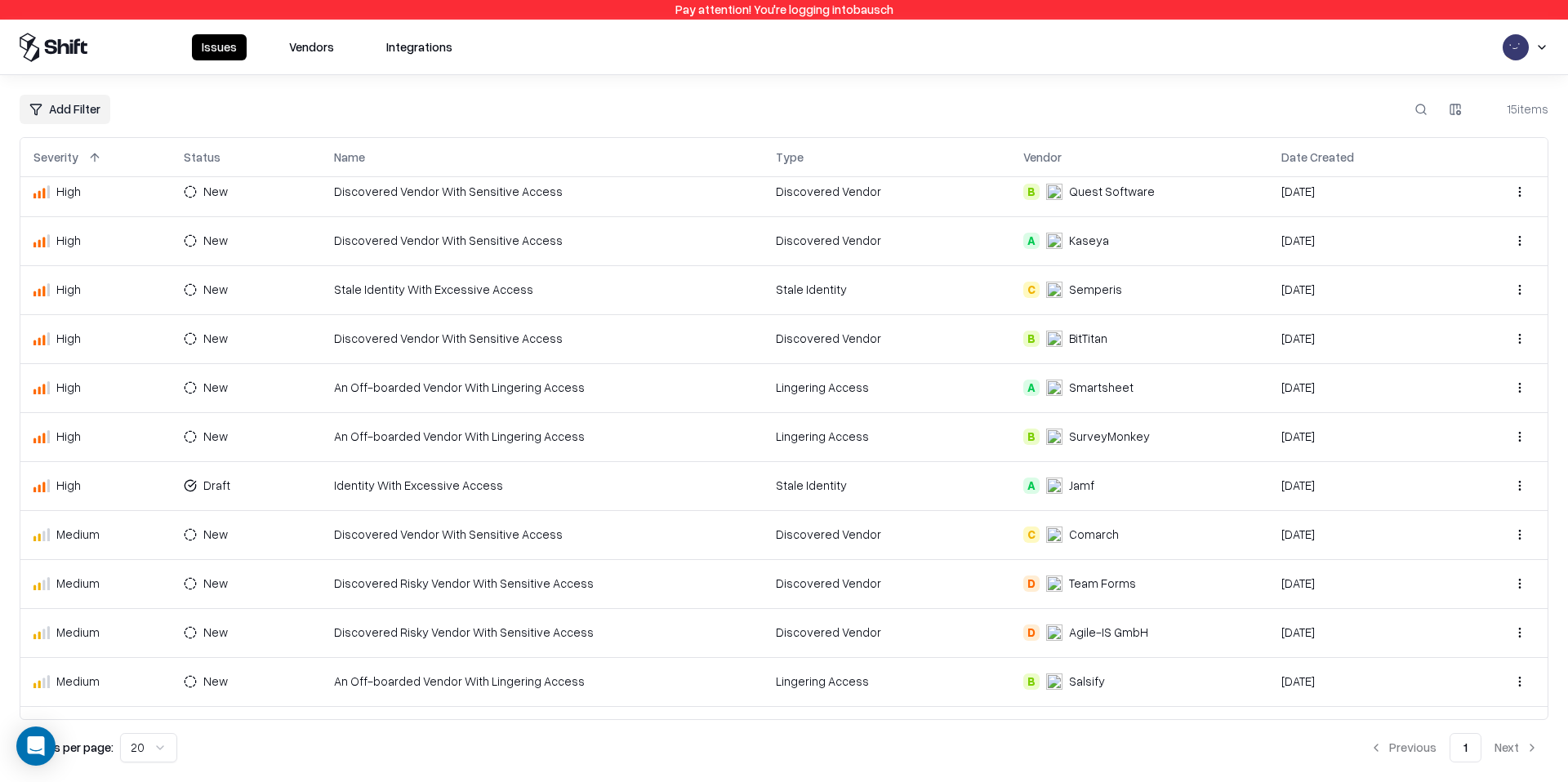
scroll to position [194, 0]
